Goal: Navigation & Orientation: Find specific page/section

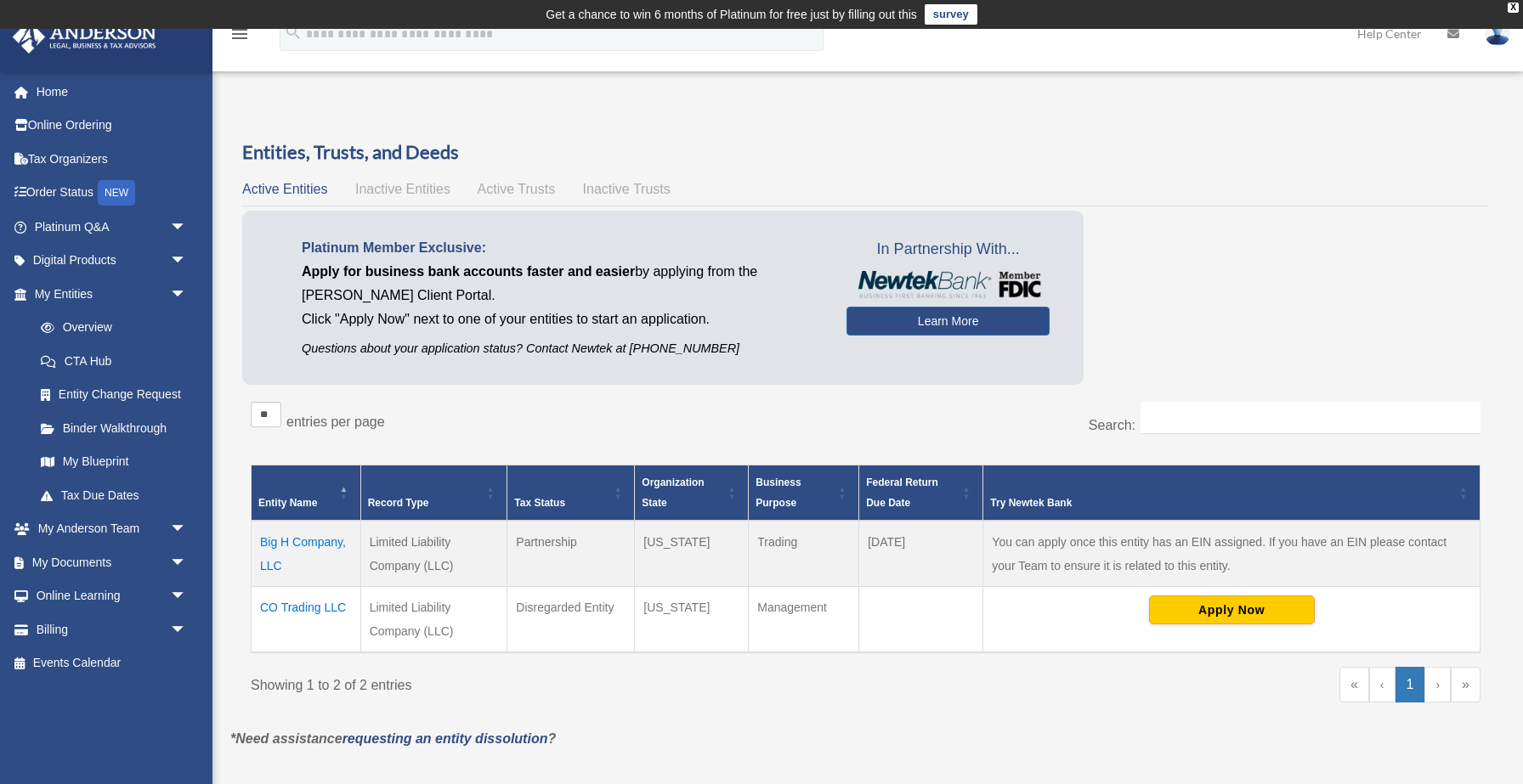
scroll to position [142, 0]
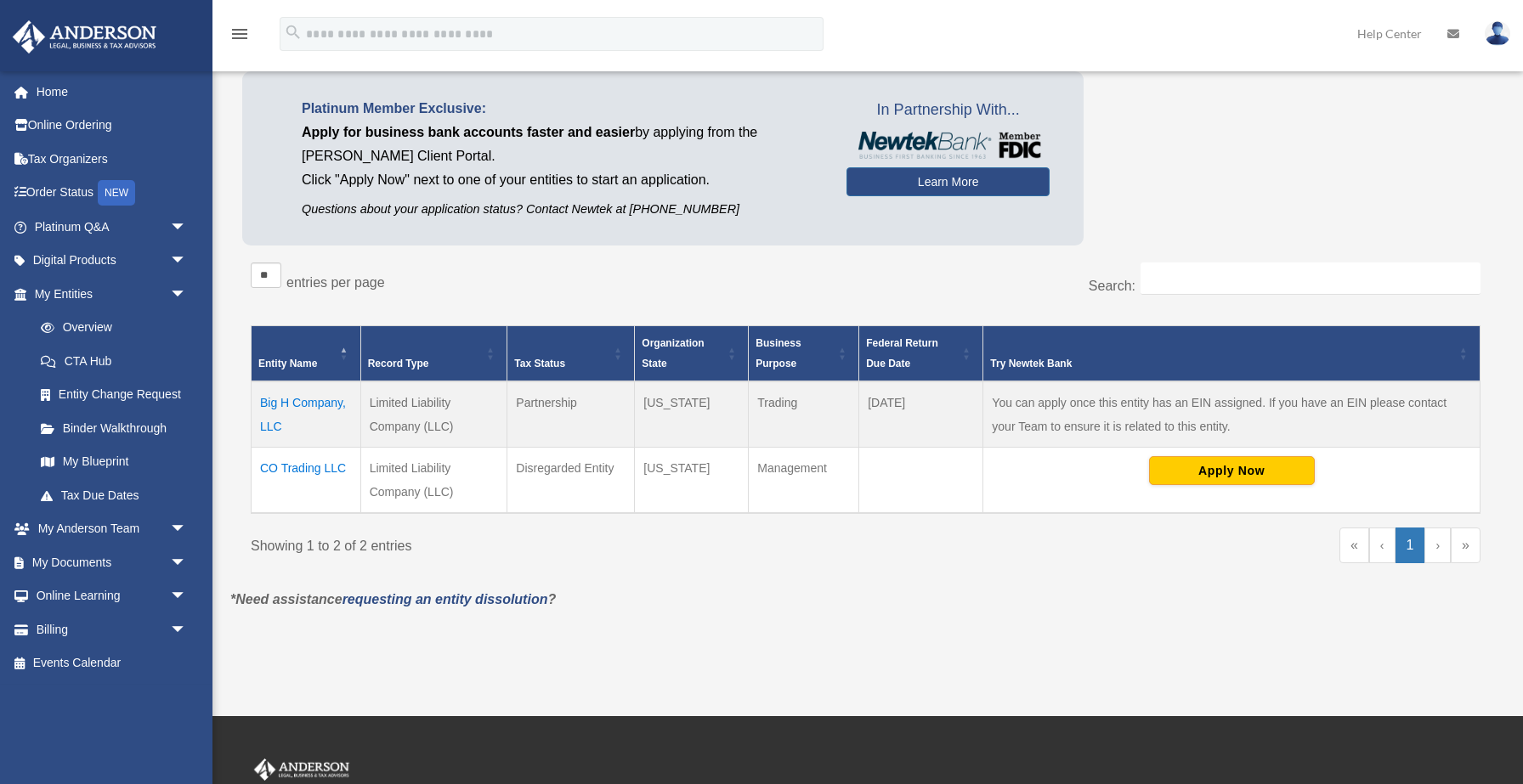
scroll to position [140, 0]
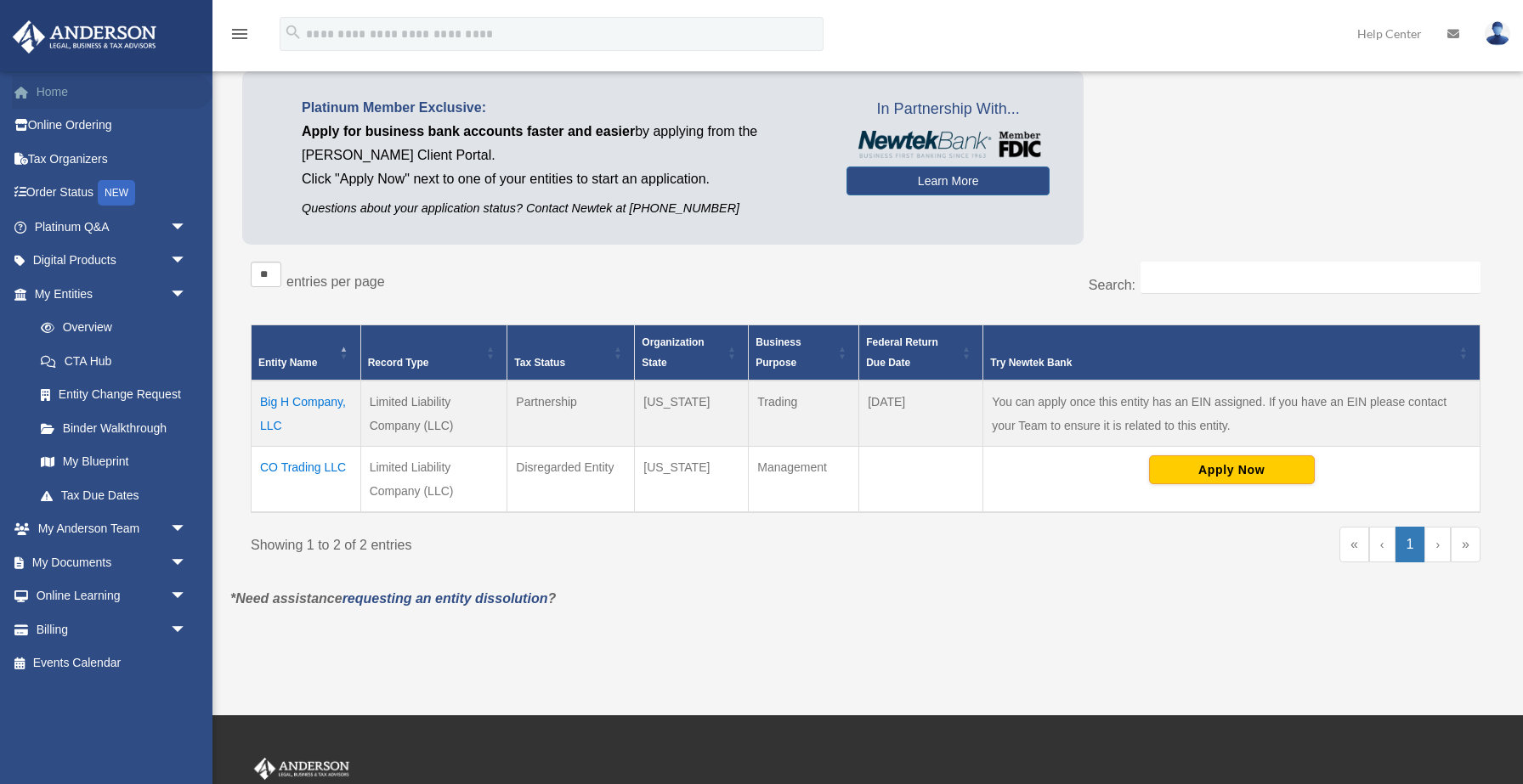
click at [56, 88] on link "Home" at bounding box center [111, 92] width 200 height 34
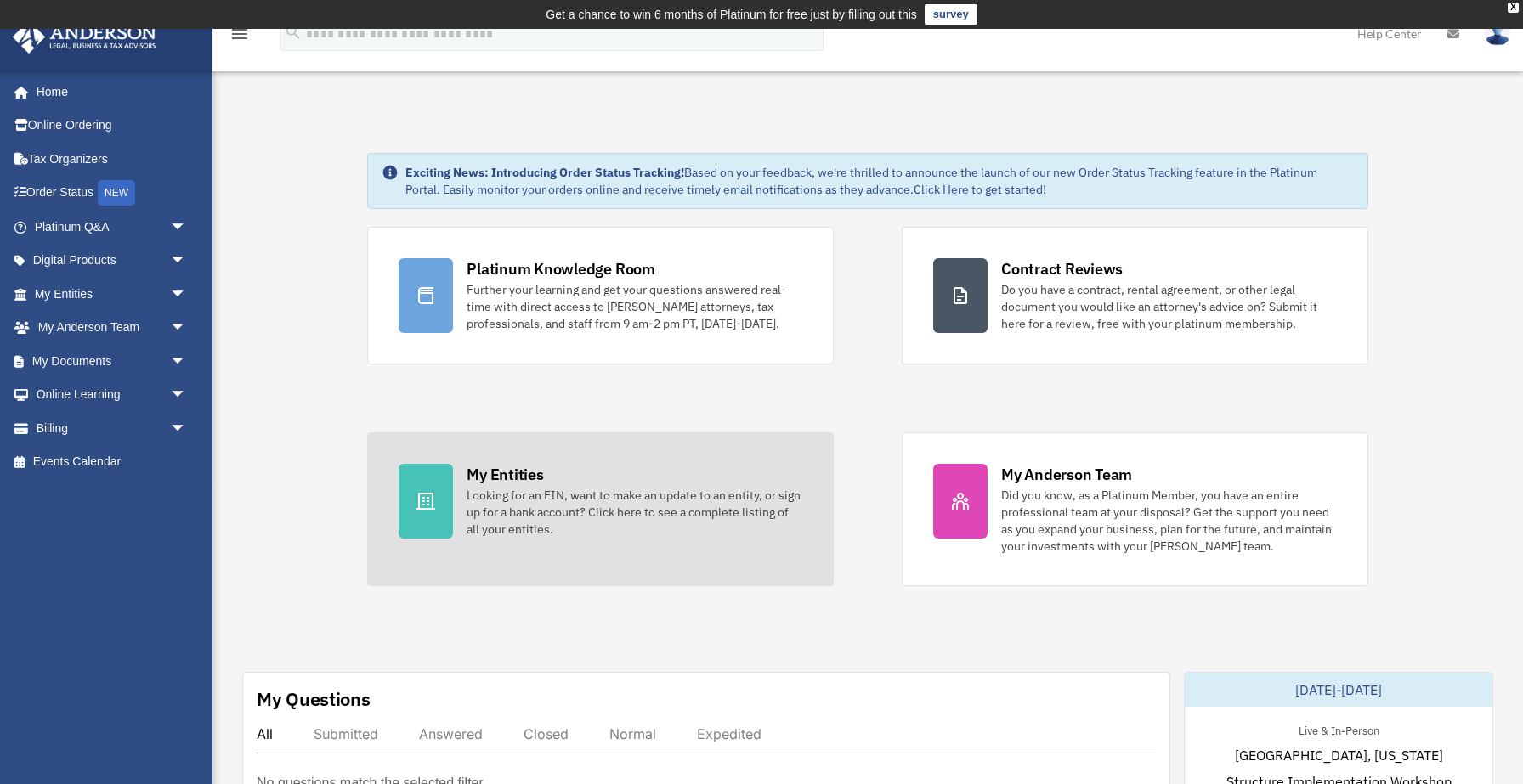
click at [489, 477] on div "My Entities" at bounding box center [504, 474] width 76 height 22
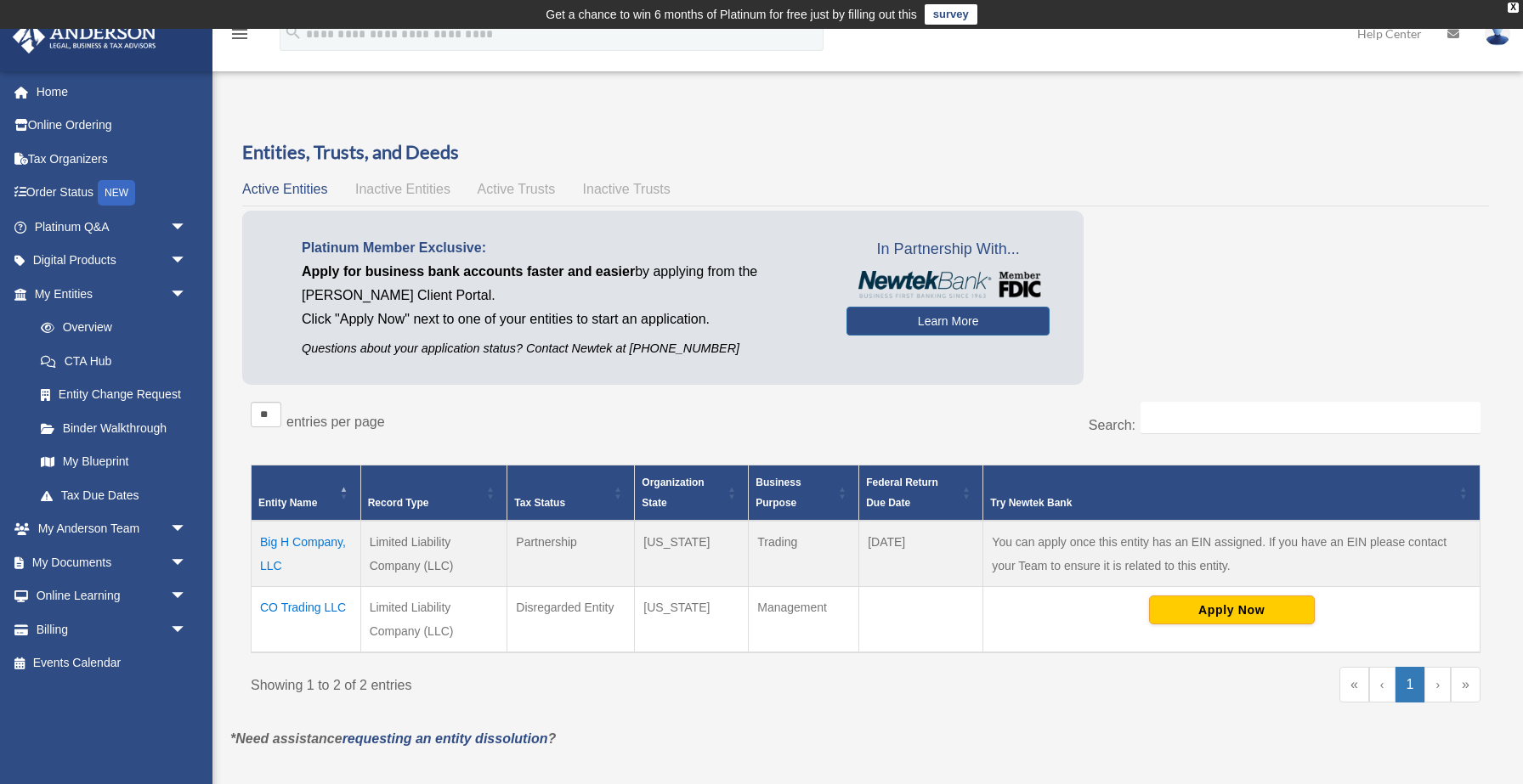
click at [288, 540] on td "Big H Company, LLC" at bounding box center [306, 554] width 110 height 66
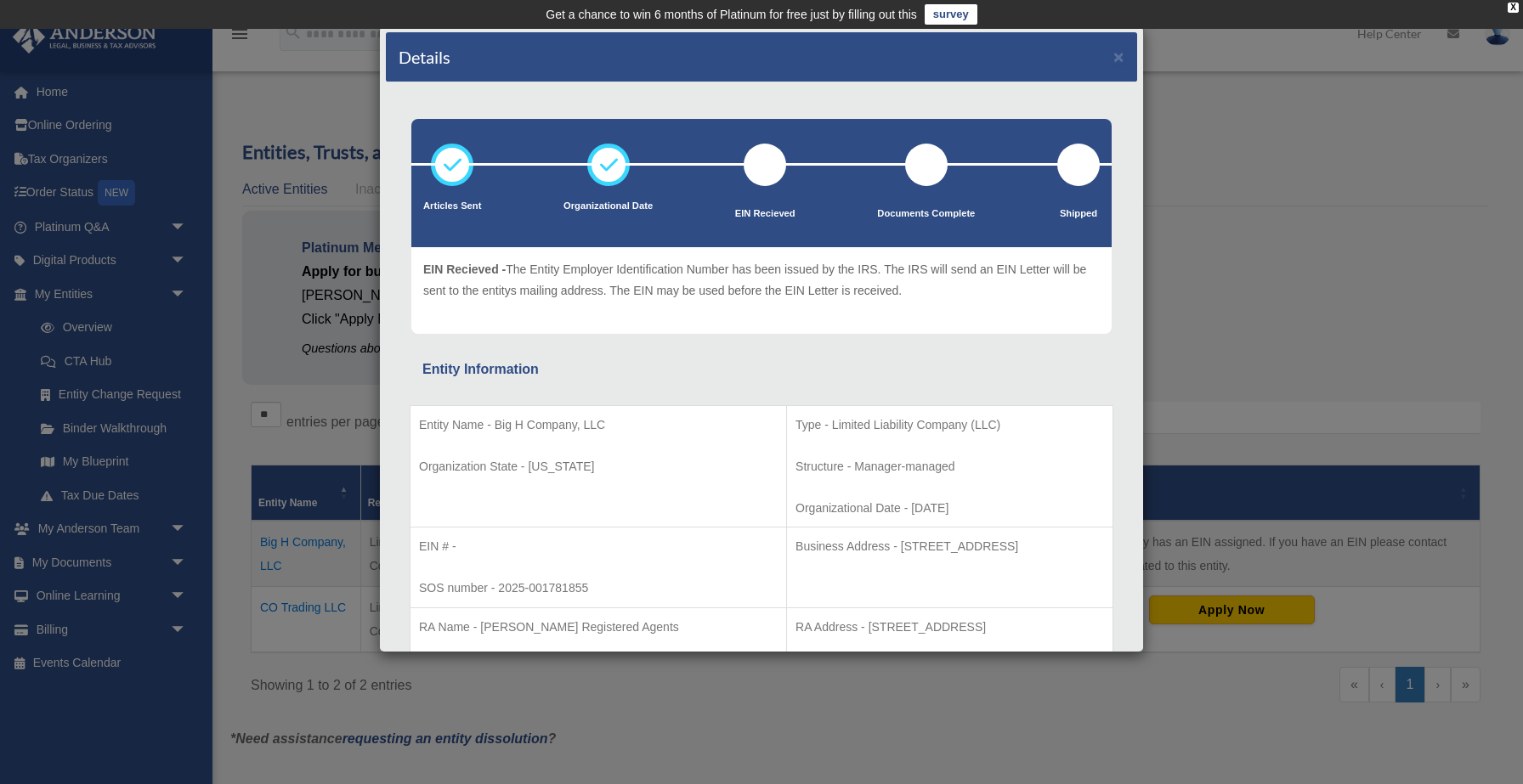
scroll to position [1, 0]
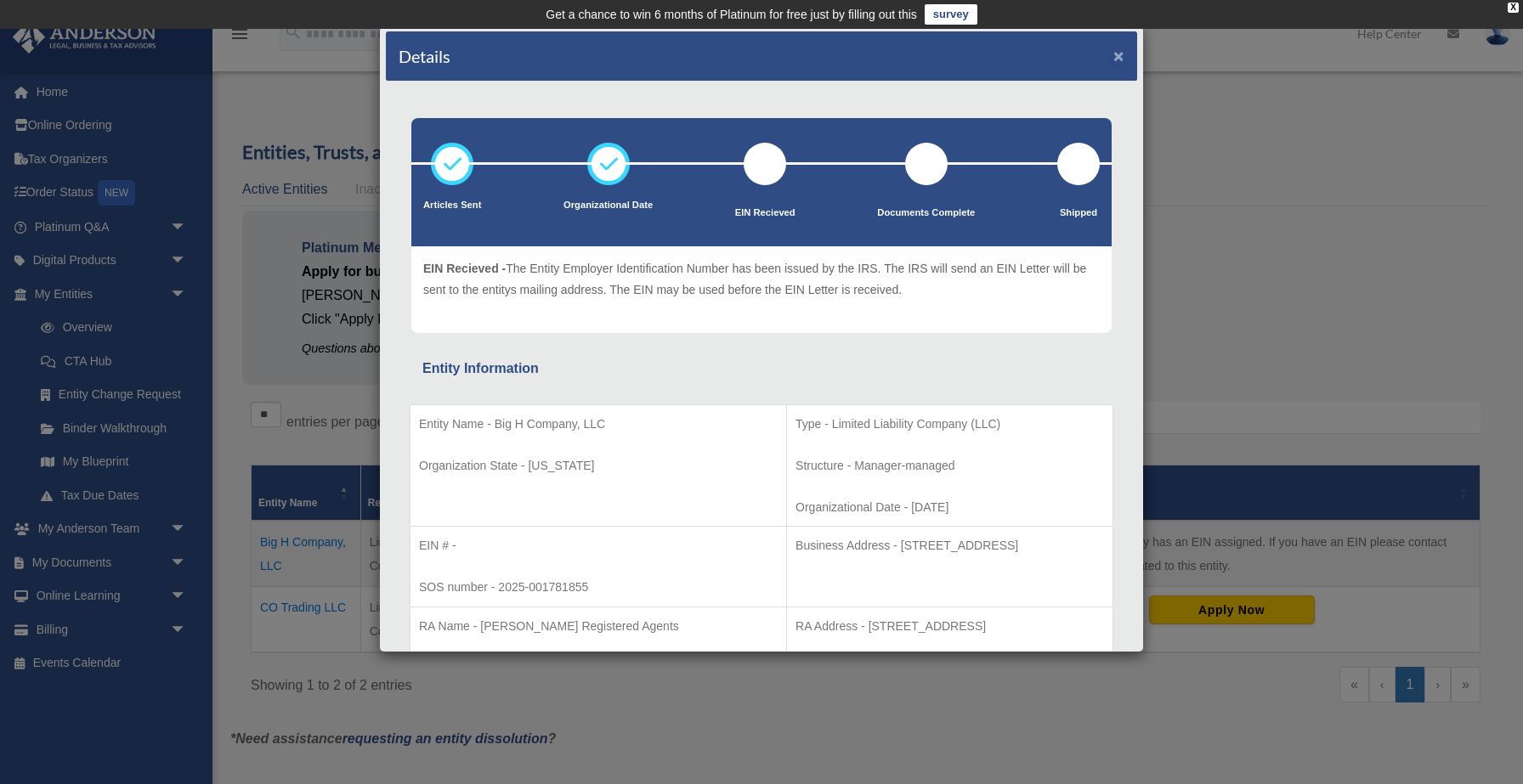
click at [1120, 55] on button "×" at bounding box center [1119, 56] width 11 height 18
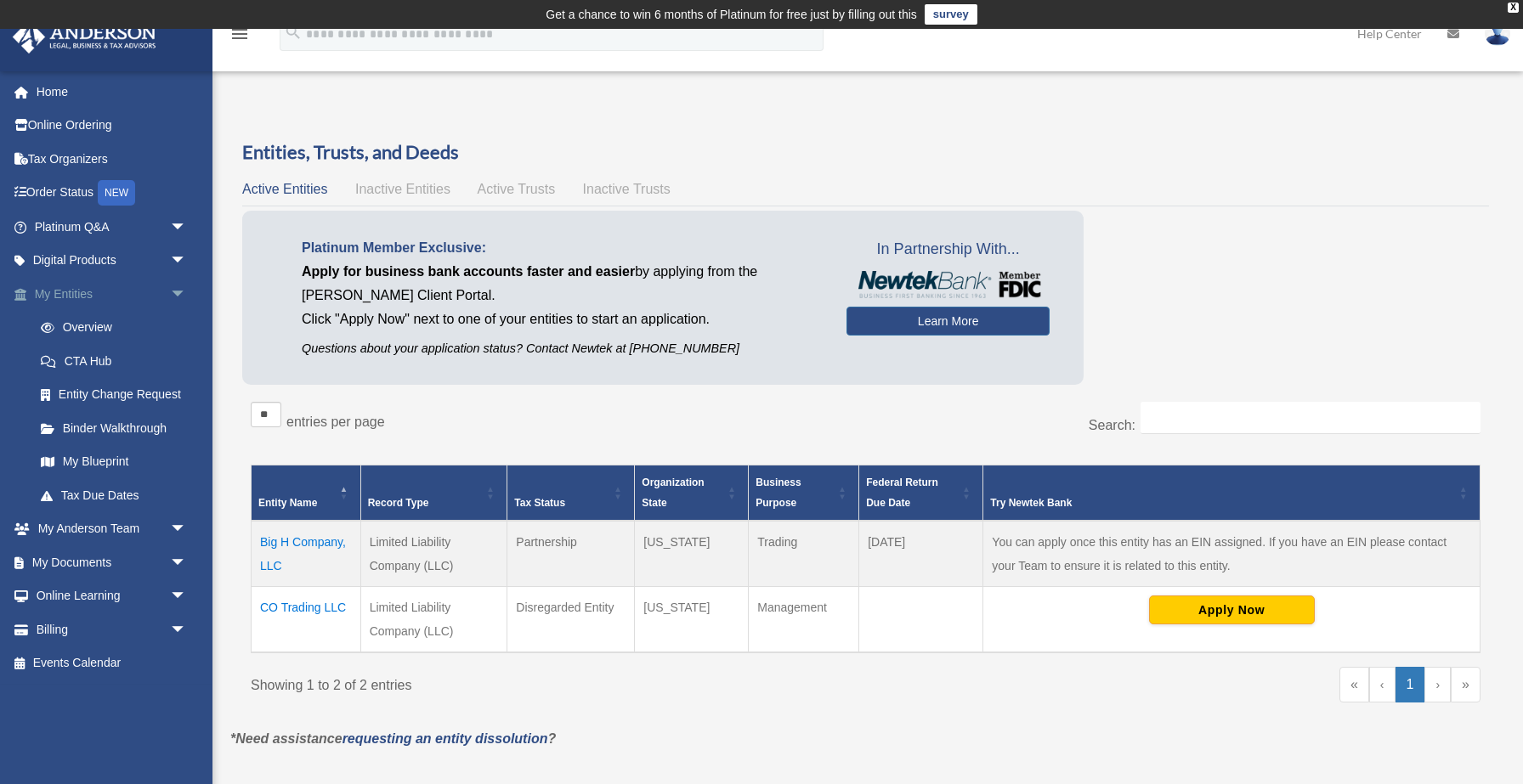
click at [55, 295] on link "My Entities arrow_drop_down" at bounding box center [111, 294] width 200 height 34
click at [183, 291] on span "arrow_drop_down" at bounding box center [187, 294] width 34 height 35
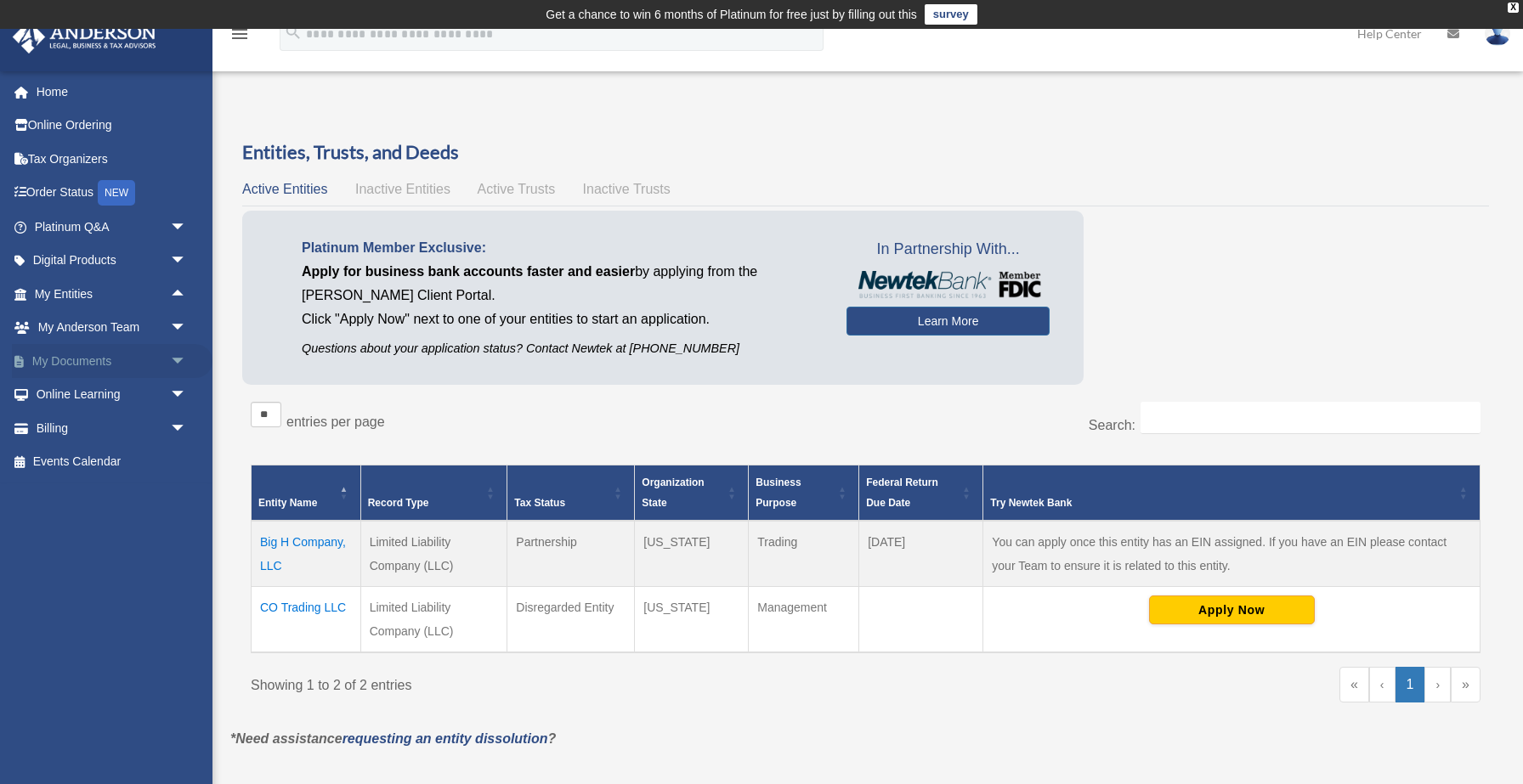
click at [170, 360] on span "arrow_drop_down" at bounding box center [187, 361] width 34 height 35
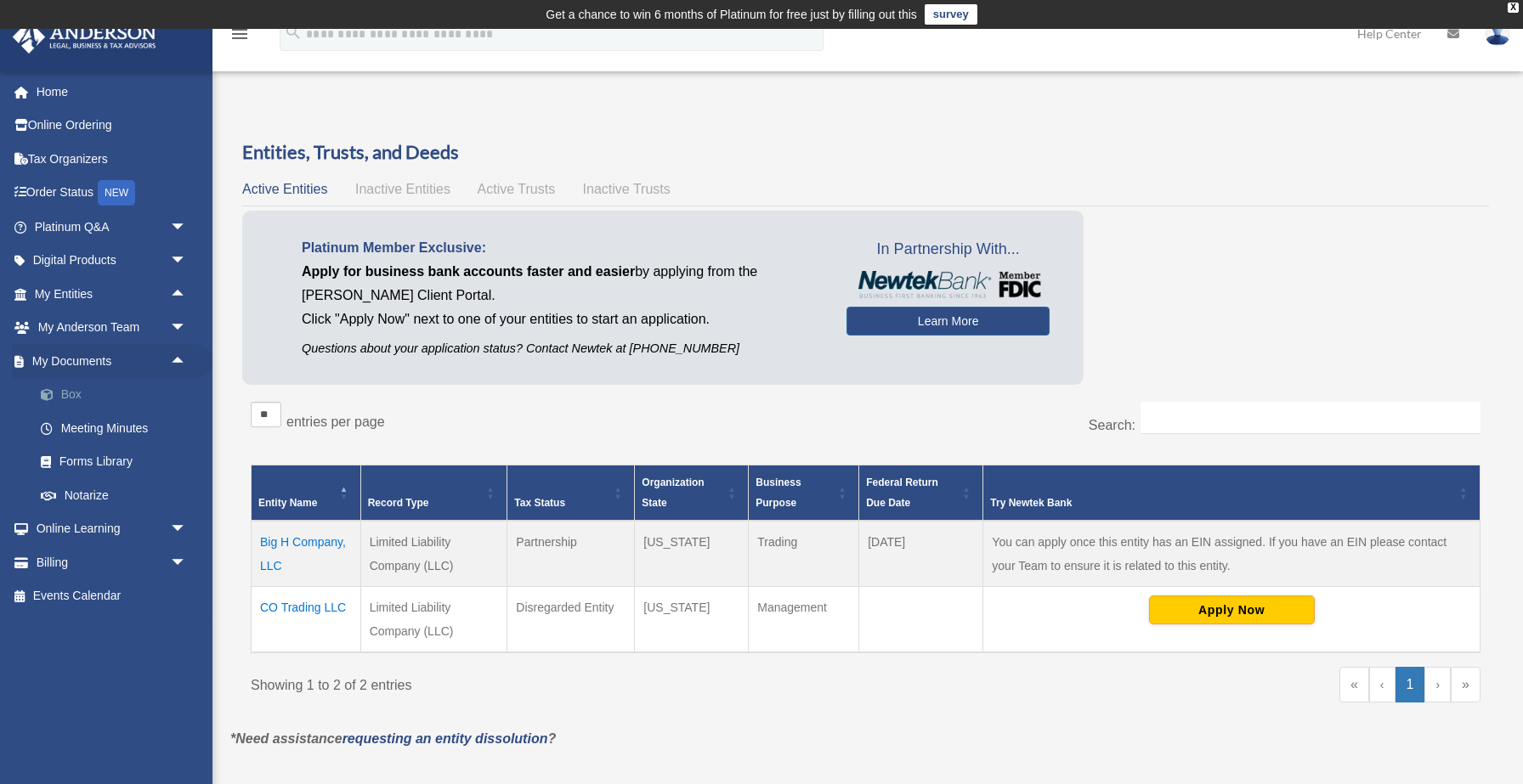
click at [78, 397] on link "Box" at bounding box center [118, 395] width 189 height 34
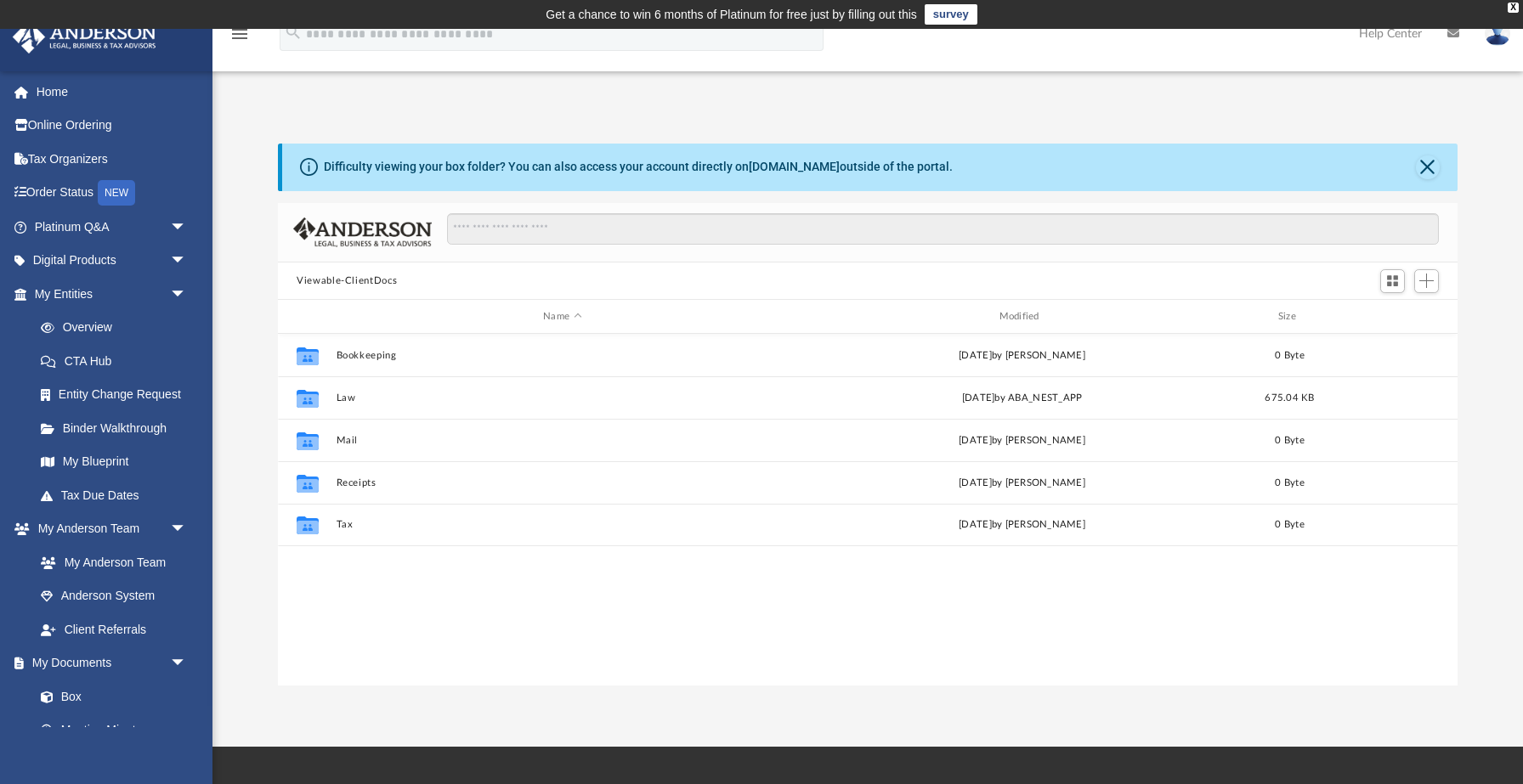
scroll to position [385, 1179]
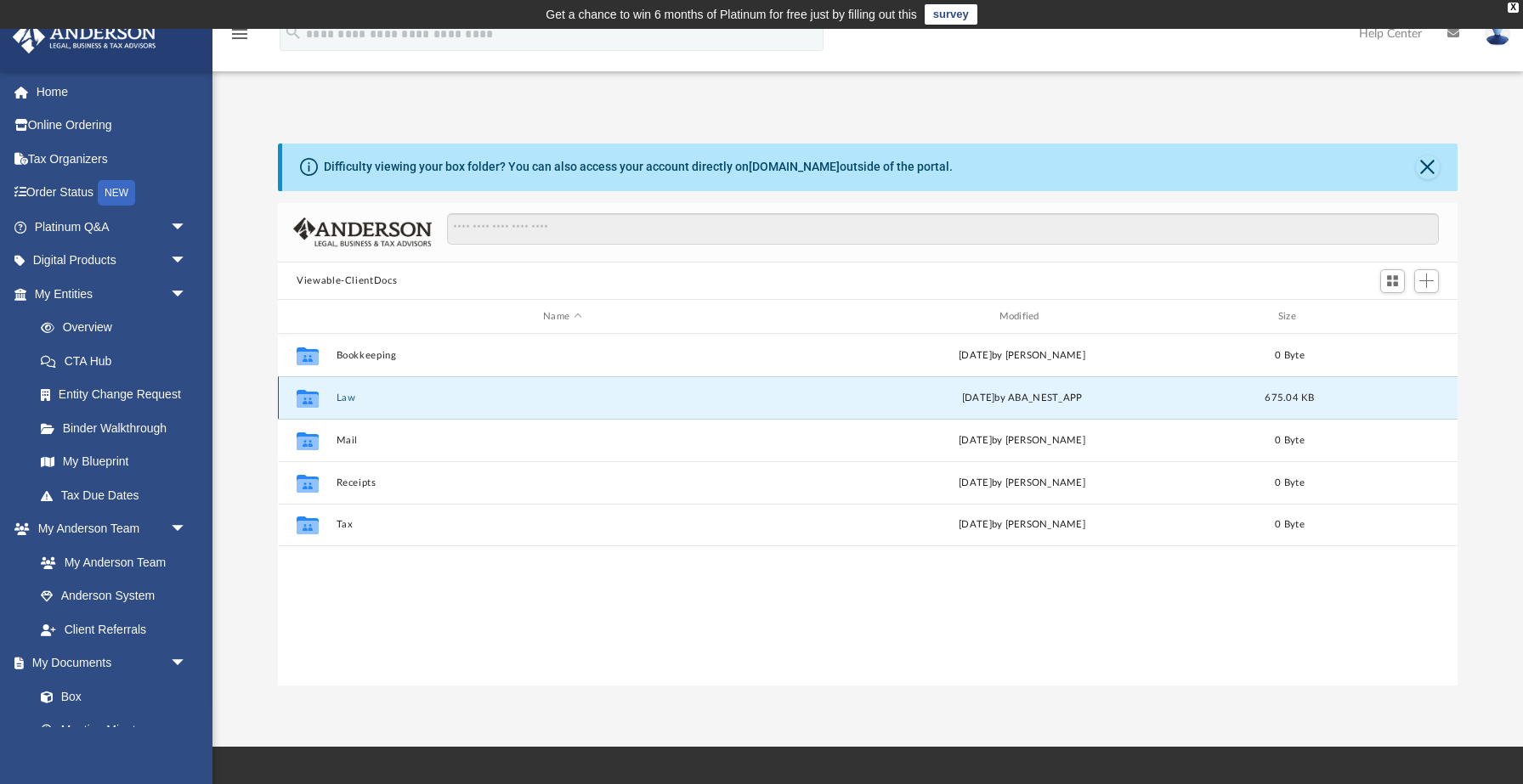
click at [349, 399] on button "Law" at bounding box center [562, 398] width 452 height 11
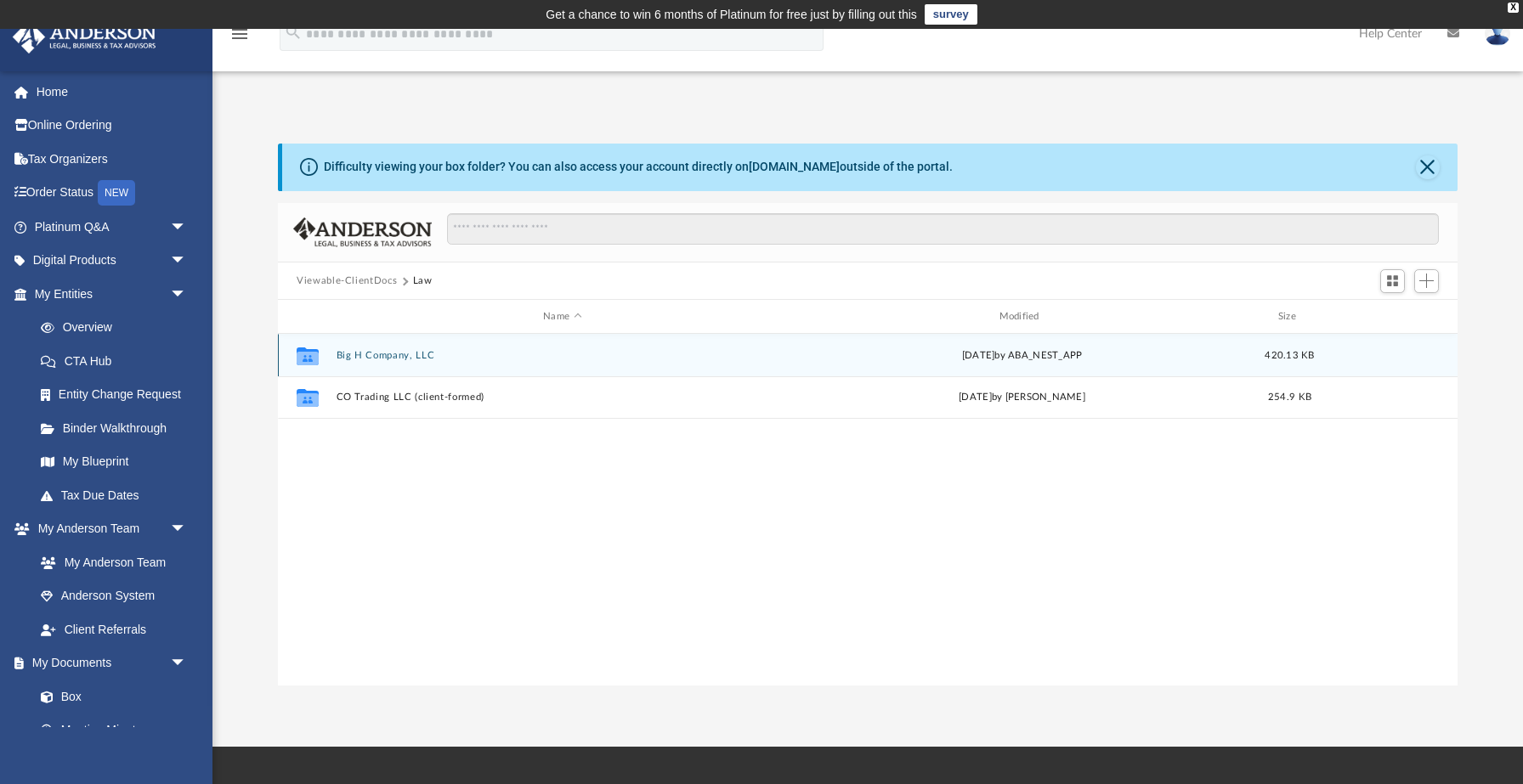
click at [371, 357] on button "Big H Company, LLC" at bounding box center [562, 356] width 452 height 11
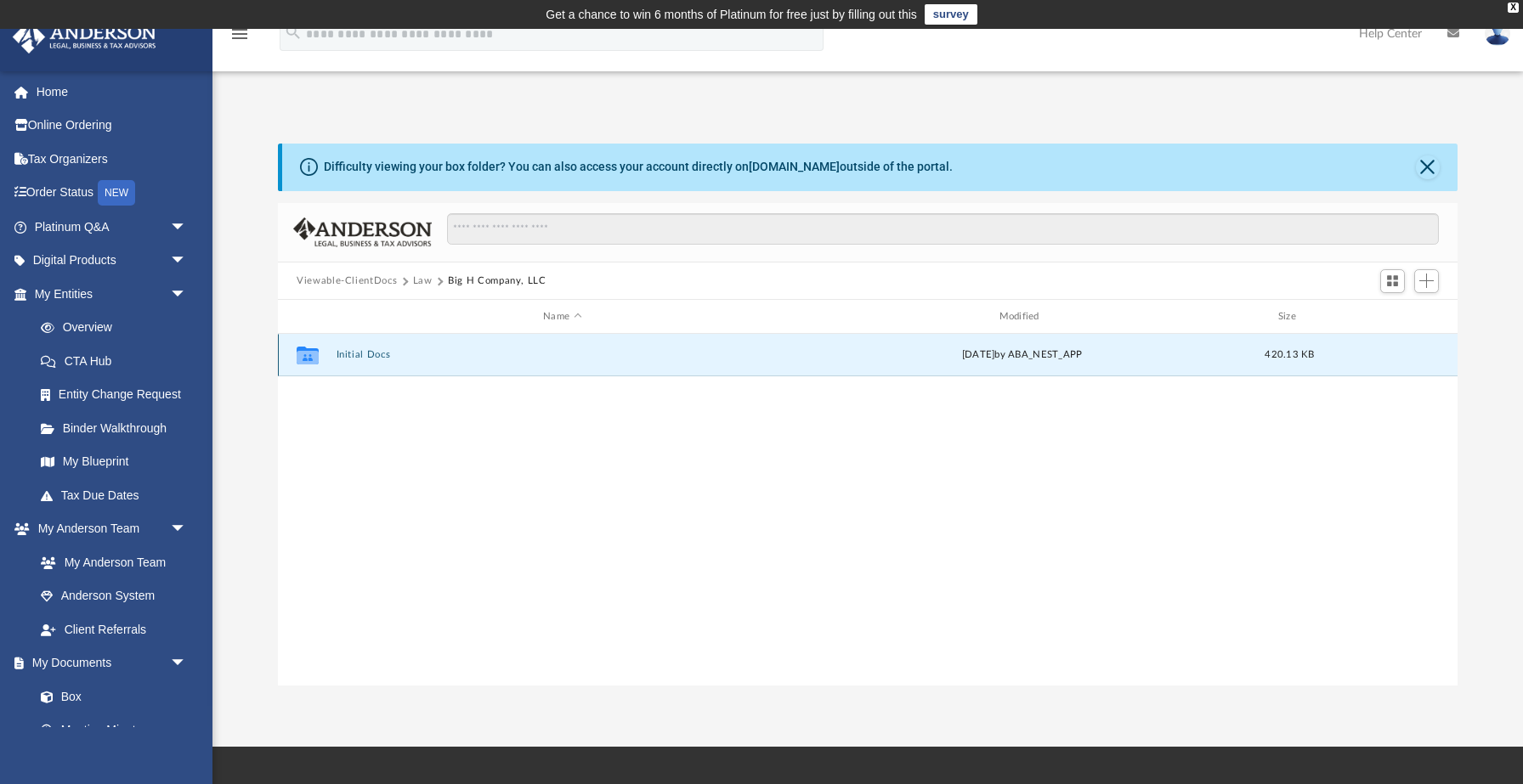
click at [371, 357] on button "Initial Docs" at bounding box center [562, 356] width 452 height 11
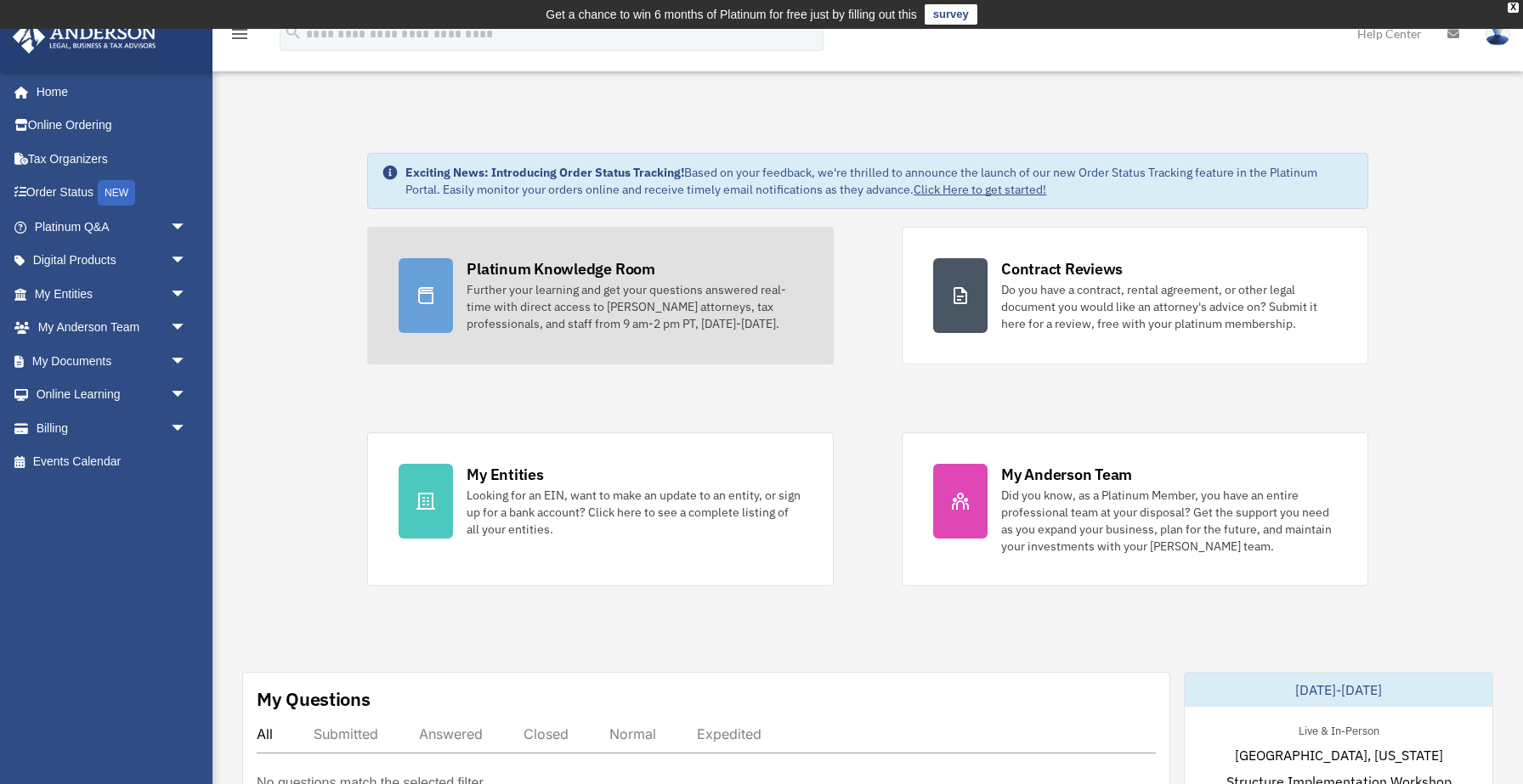
click at [589, 266] on div "Platinum Knowledge Room" at bounding box center [561, 269] width 189 height 22
